Goal: Transaction & Acquisition: Purchase product/service

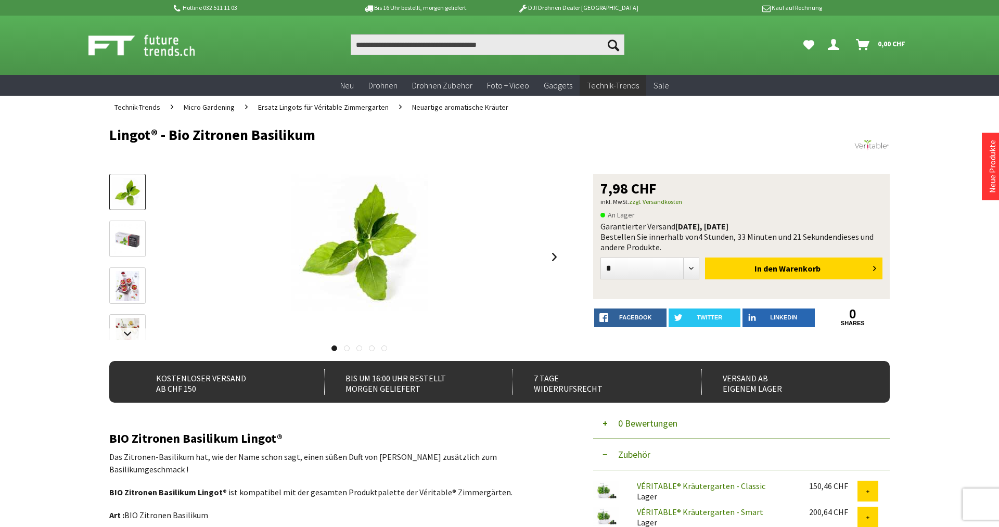
click at [132, 325] on img at bounding box center [127, 333] width 30 height 30
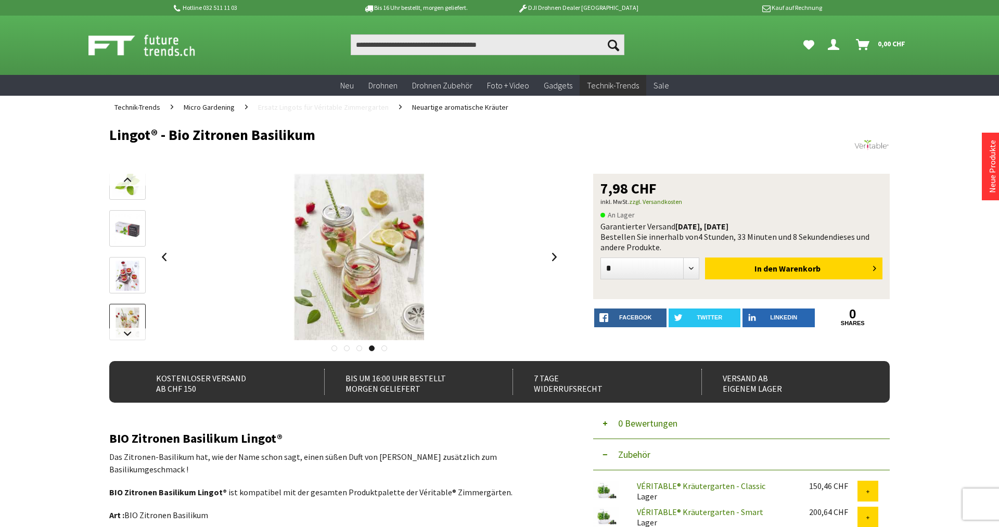
click at [339, 112] on link "Ersatz Lingots für Véritable Zimmergarten" at bounding box center [323, 107] width 141 height 23
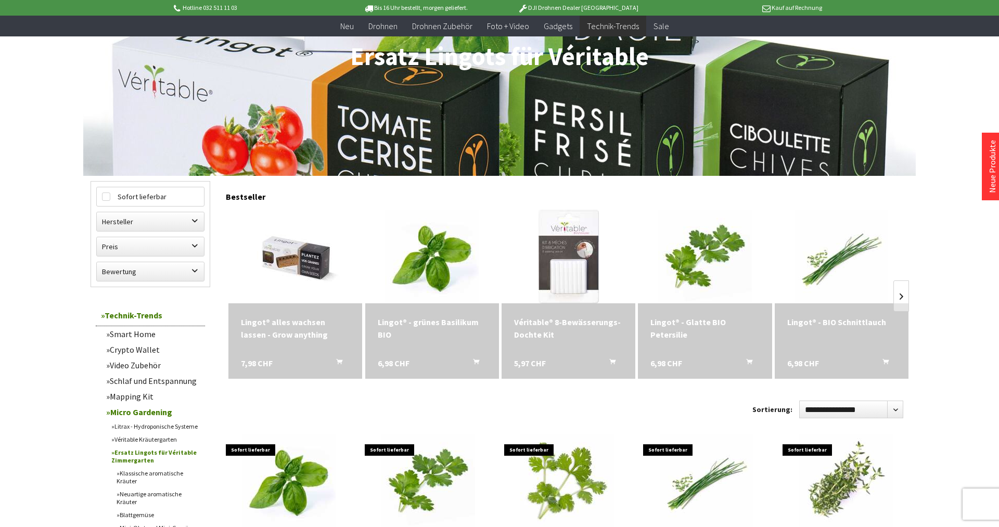
scroll to position [265, 0]
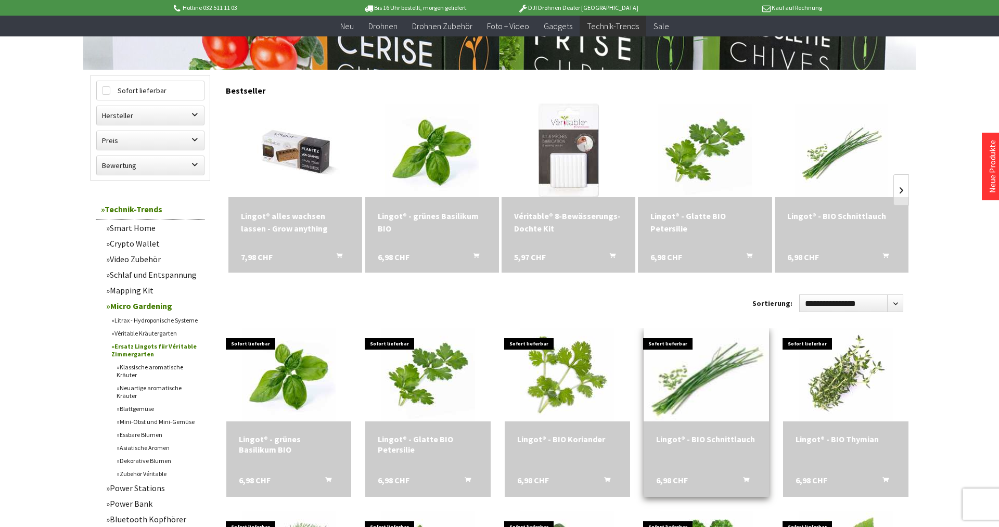
click at [669, 384] on img at bounding box center [706, 374] width 131 height 131
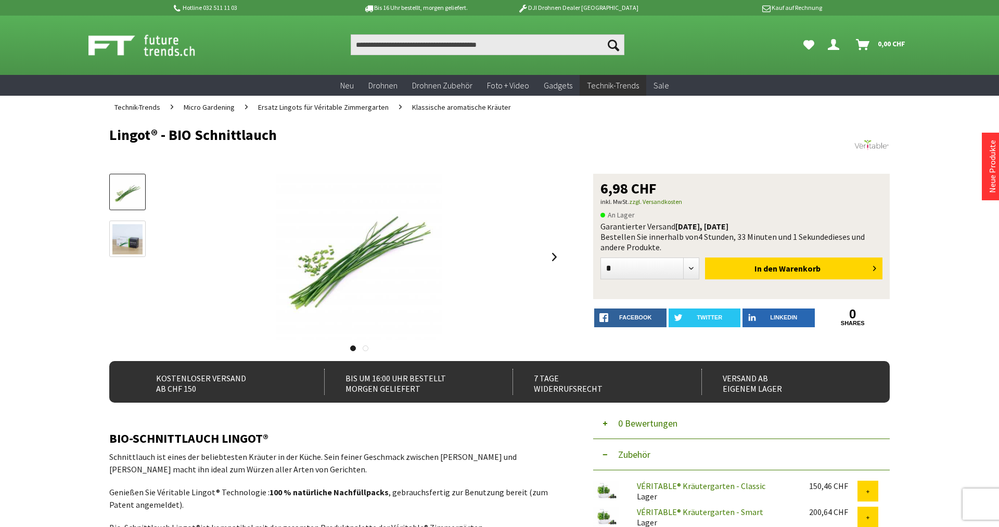
click at [129, 240] on img at bounding box center [127, 239] width 30 height 30
